Goal: Transaction & Acquisition: Purchase product/service

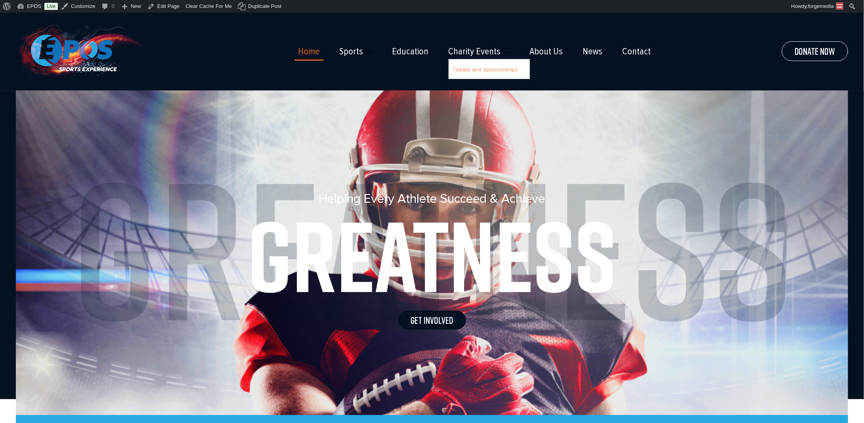
click at [479, 69] on link "Tickets and Sponsorships" at bounding box center [485, 69] width 65 height 7
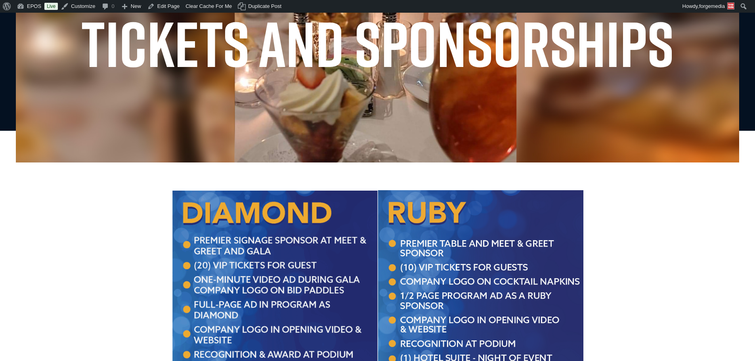
scroll to position [119, 0]
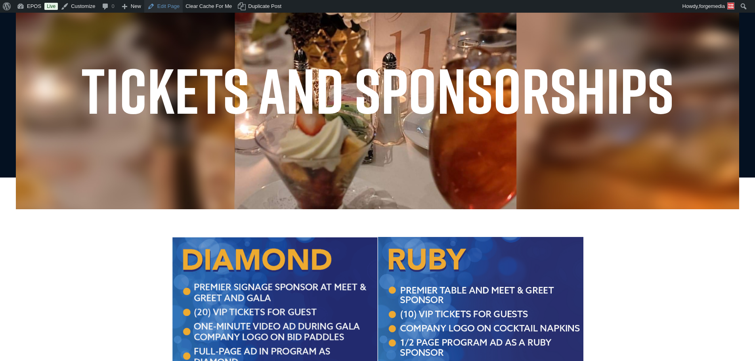
click at [161, 10] on link "Edit Page" at bounding box center [163, 6] width 38 height 13
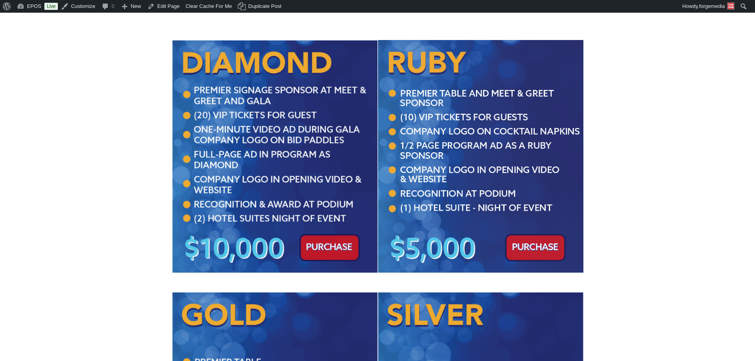
scroll to position [317, 0]
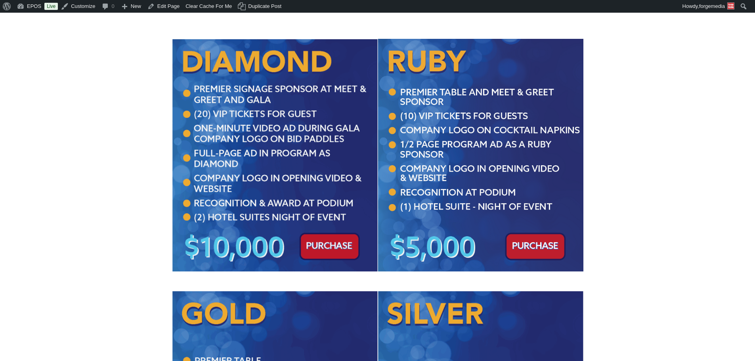
click at [323, 243] on img at bounding box center [275, 155] width 206 height 232
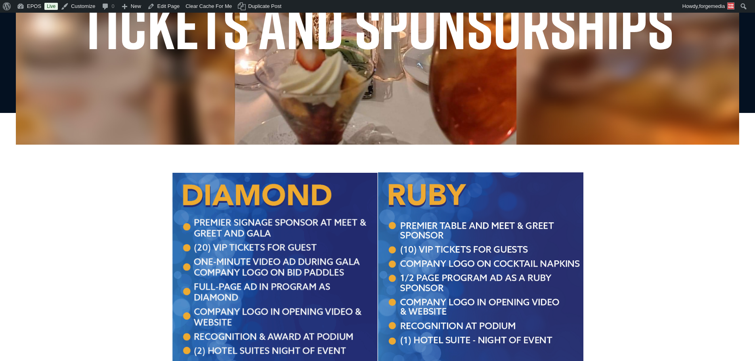
scroll to position [198, 0]
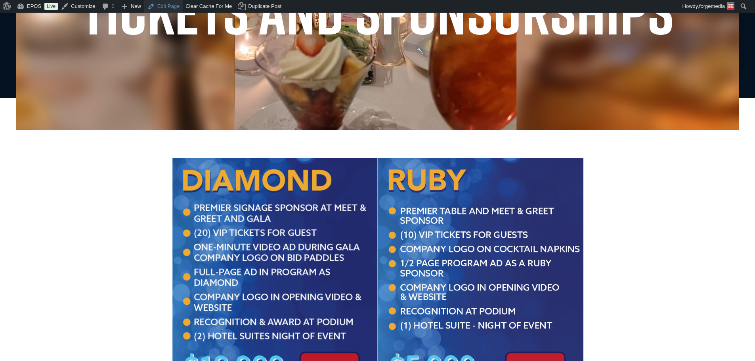
click at [155, 6] on link "Edit Page" at bounding box center [163, 6] width 38 height 13
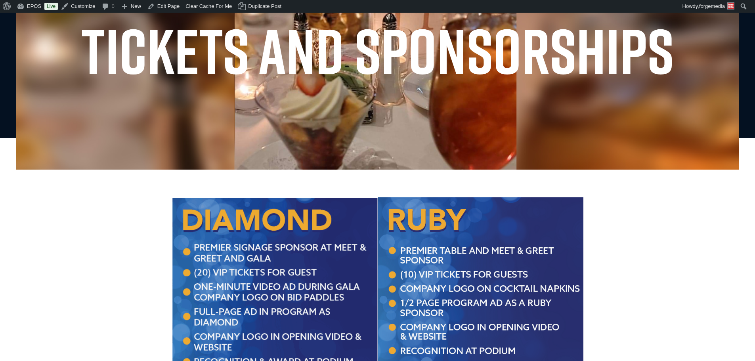
scroll to position [278, 0]
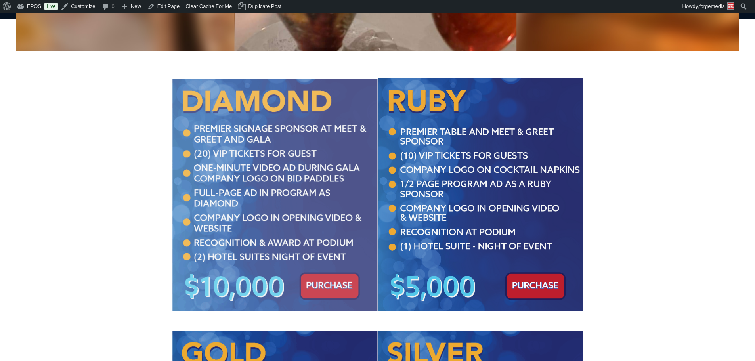
click at [314, 230] on img at bounding box center [275, 195] width 206 height 232
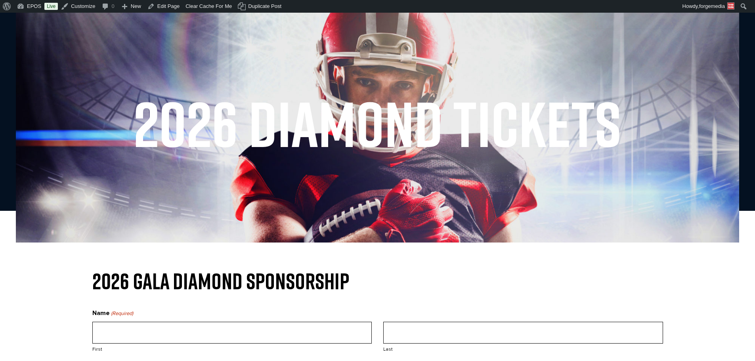
scroll to position [178, 0]
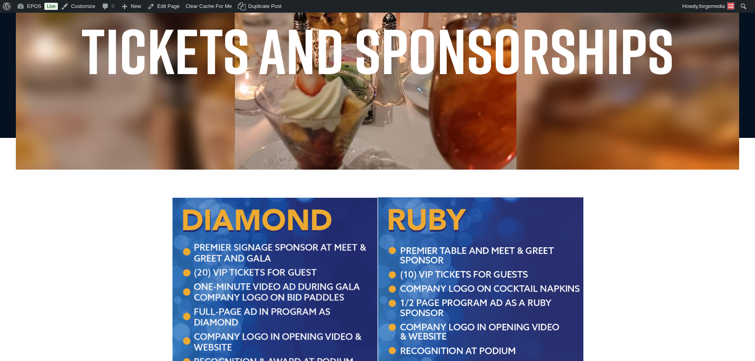
scroll to position [278, 0]
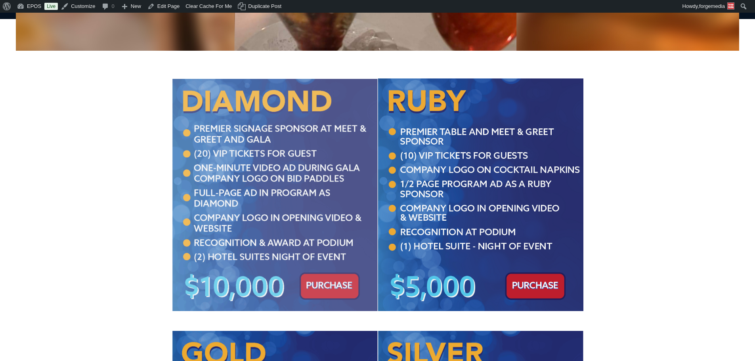
click at [245, 130] on img at bounding box center [275, 195] width 206 height 232
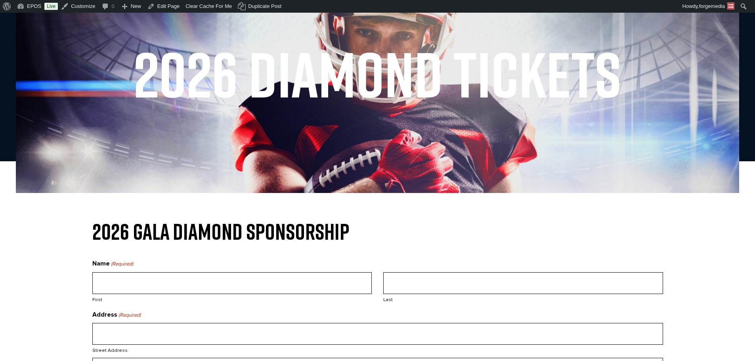
scroll to position [79, 0]
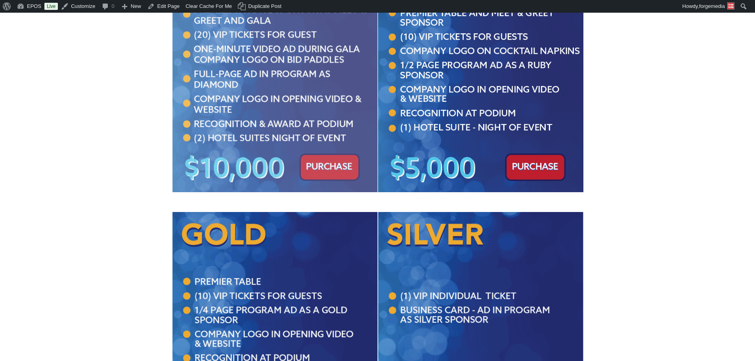
scroll to position [357, 0]
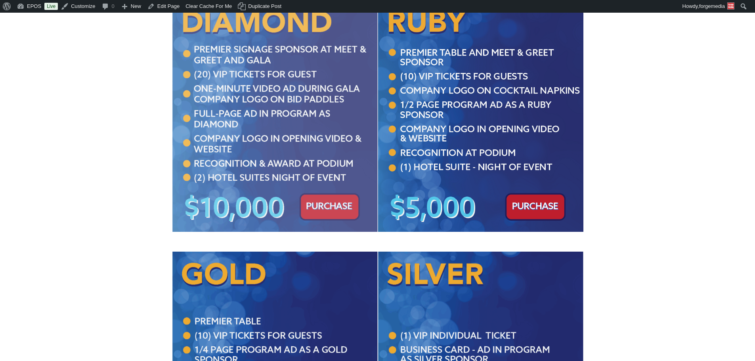
click at [238, 111] on img at bounding box center [275, 116] width 206 height 232
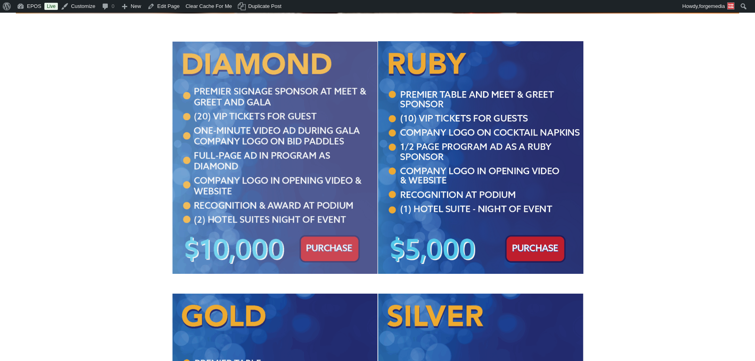
scroll to position [238, 0]
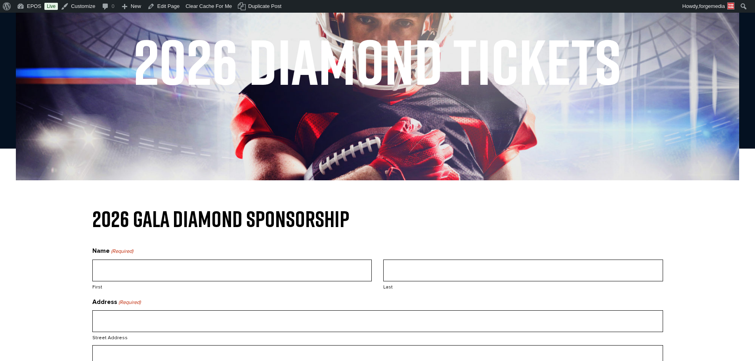
scroll to position [79, 0]
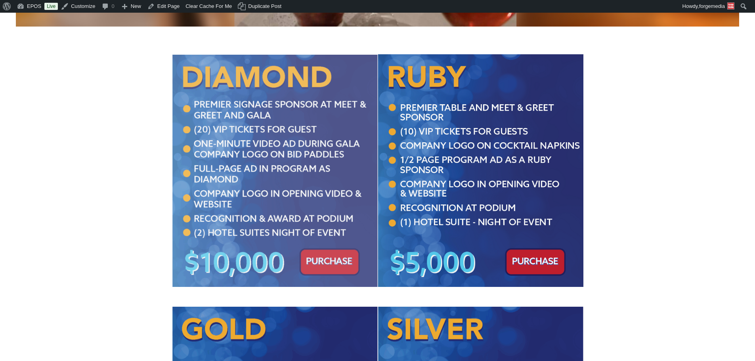
scroll to position [317, 0]
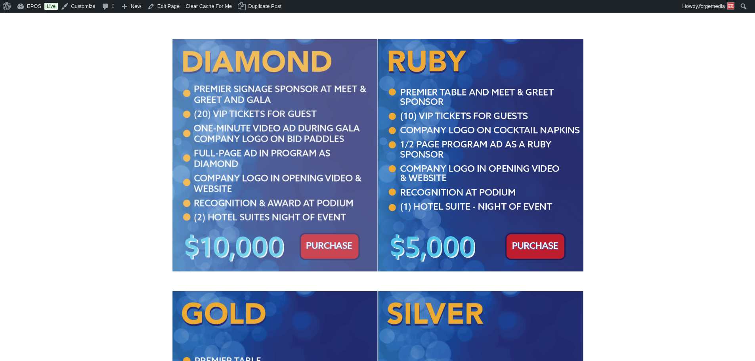
click at [299, 200] on img at bounding box center [275, 155] width 206 height 232
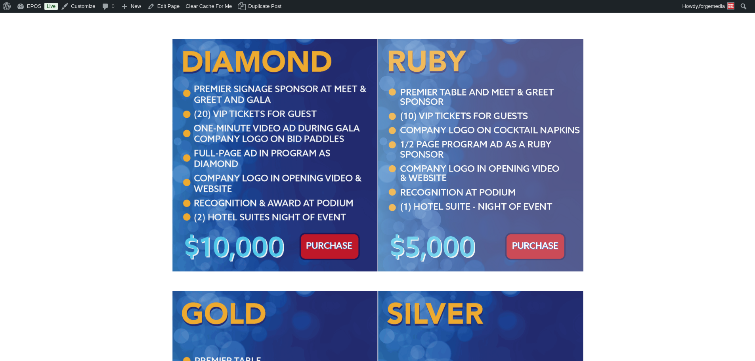
click at [458, 120] on img at bounding box center [481, 155] width 206 height 233
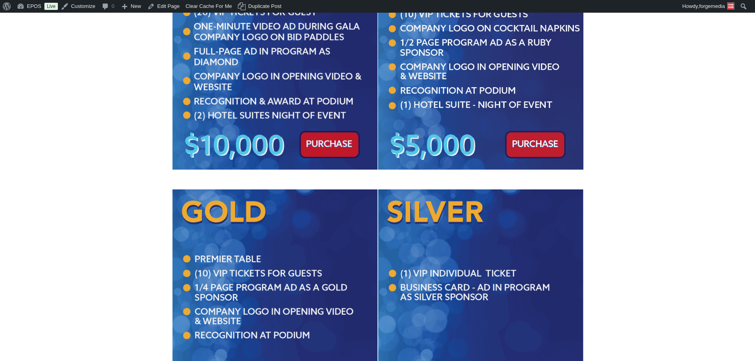
scroll to position [340, 0]
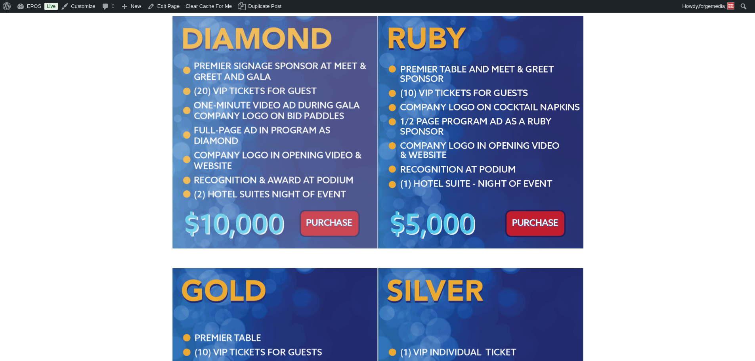
click at [332, 209] on img at bounding box center [275, 132] width 206 height 232
click at [306, 145] on img at bounding box center [275, 132] width 206 height 232
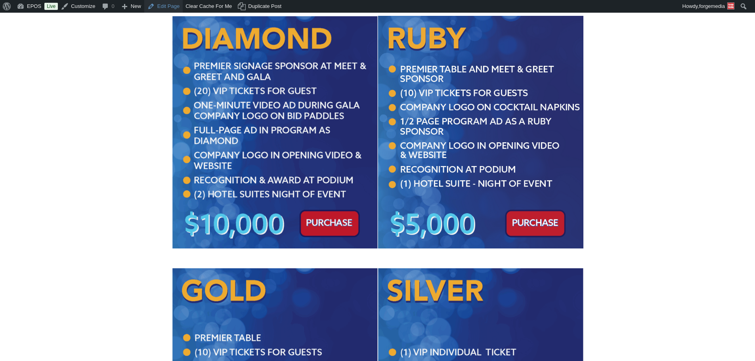
drag, startPoint x: 161, startPoint y: 8, endPoint x: 154, endPoint y: 6, distance: 7.0
click at [154, 6] on link "Edit Page" at bounding box center [163, 6] width 38 height 13
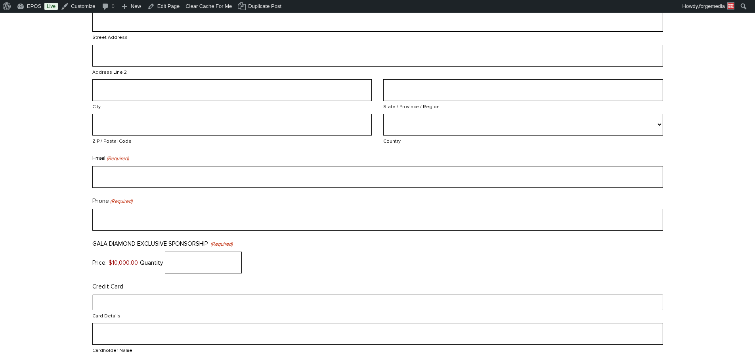
scroll to position [595, 0]
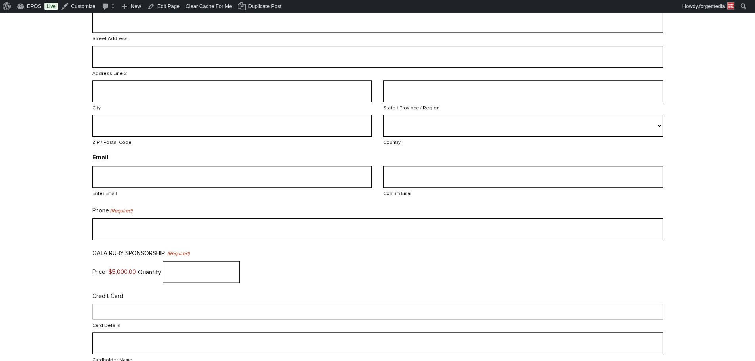
scroll to position [516, 0]
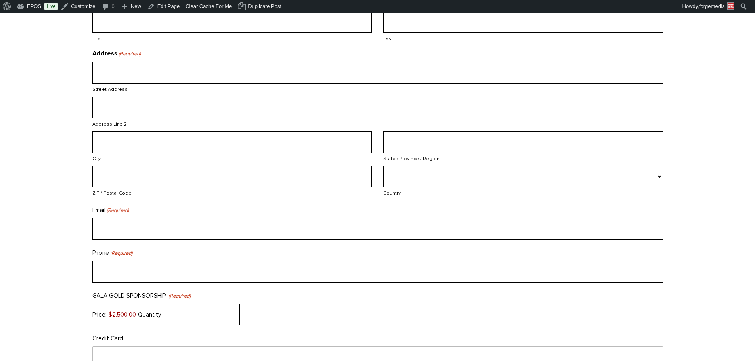
scroll to position [595, 0]
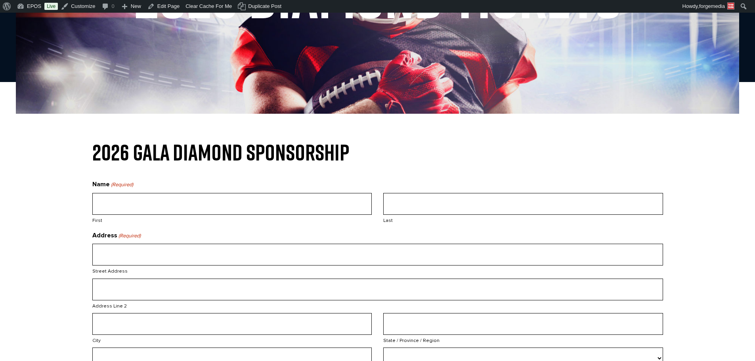
scroll to position [238, 0]
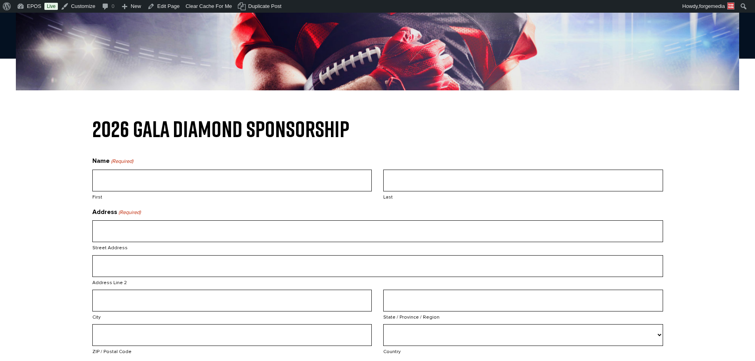
click at [200, 170] on input "First" at bounding box center [232, 181] width 280 height 22
type input "Shanna"
type input "Smith"
type input "20117 Rock Hollow Drive"
type input "Arcadia"
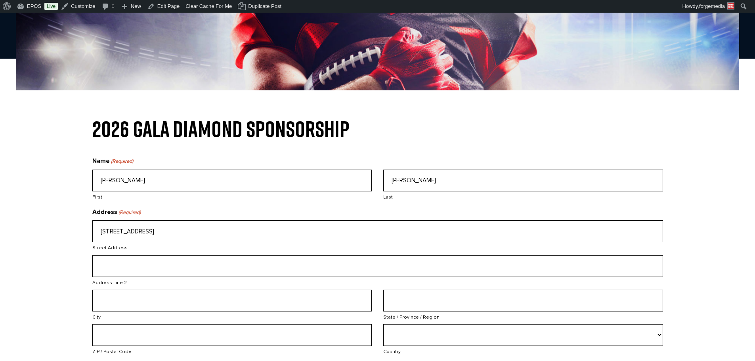
type input "OK"
type input "73007"
select select "United States"
type input "mostimportant@hotmail.com"
type input "4054712201"
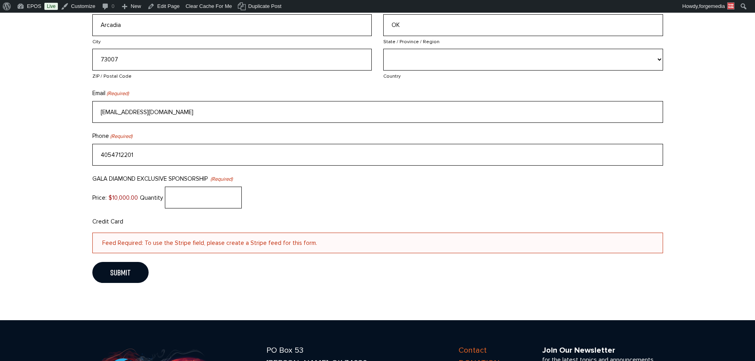
scroll to position [516, 0]
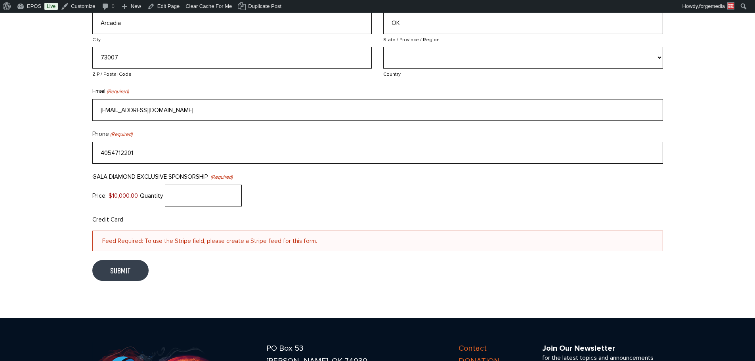
click at [117, 270] on input "Submit" at bounding box center [120, 270] width 56 height 21
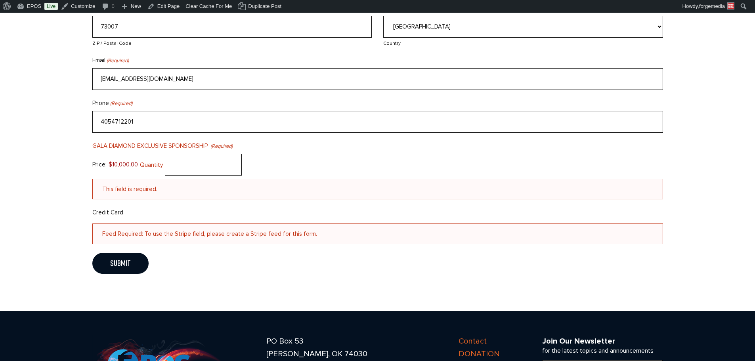
scroll to position [571, 0]
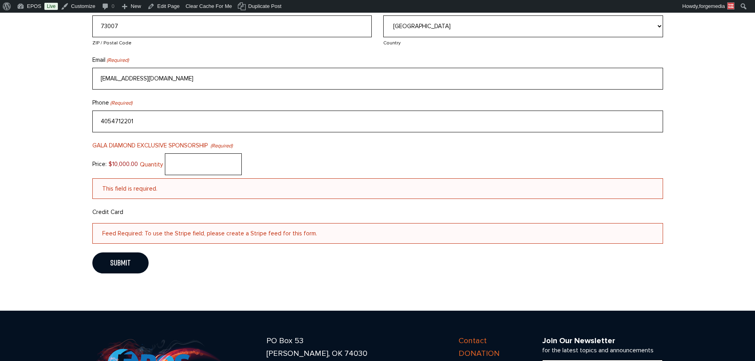
click at [223, 162] on input "GALA DIAMOND EXCLUSIVE SPONSORSHIP Quantity (Required)" at bounding box center [203, 164] width 77 height 22
click at [255, 155] on div "Price: $10,000.00 Quantity" at bounding box center [377, 164] width 571 height 22
click at [168, 7] on link "Edit Page" at bounding box center [163, 6] width 38 height 13
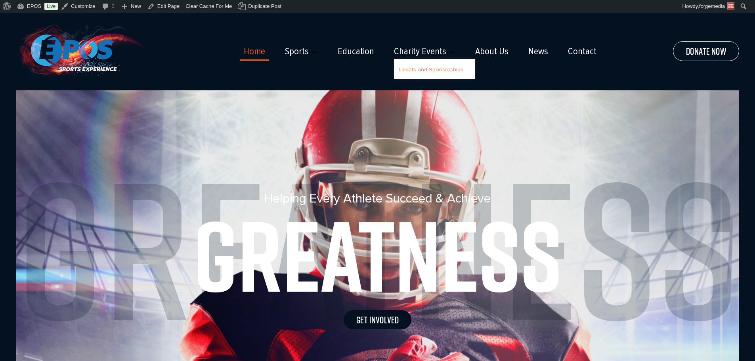
click at [419, 69] on link "Tickets and Sponsorships" at bounding box center [430, 69] width 65 height 7
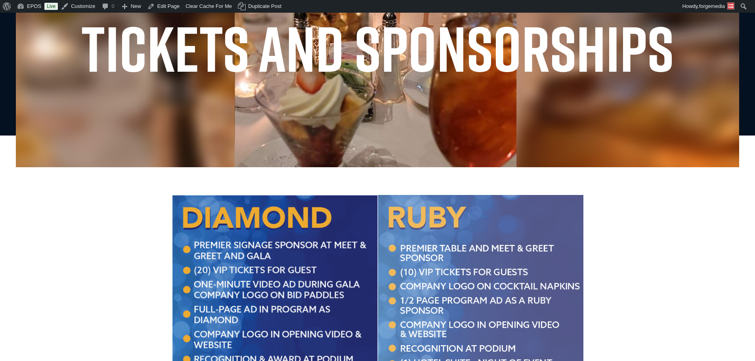
scroll to position [79, 0]
